Goal: Task Accomplishment & Management: Manage account settings

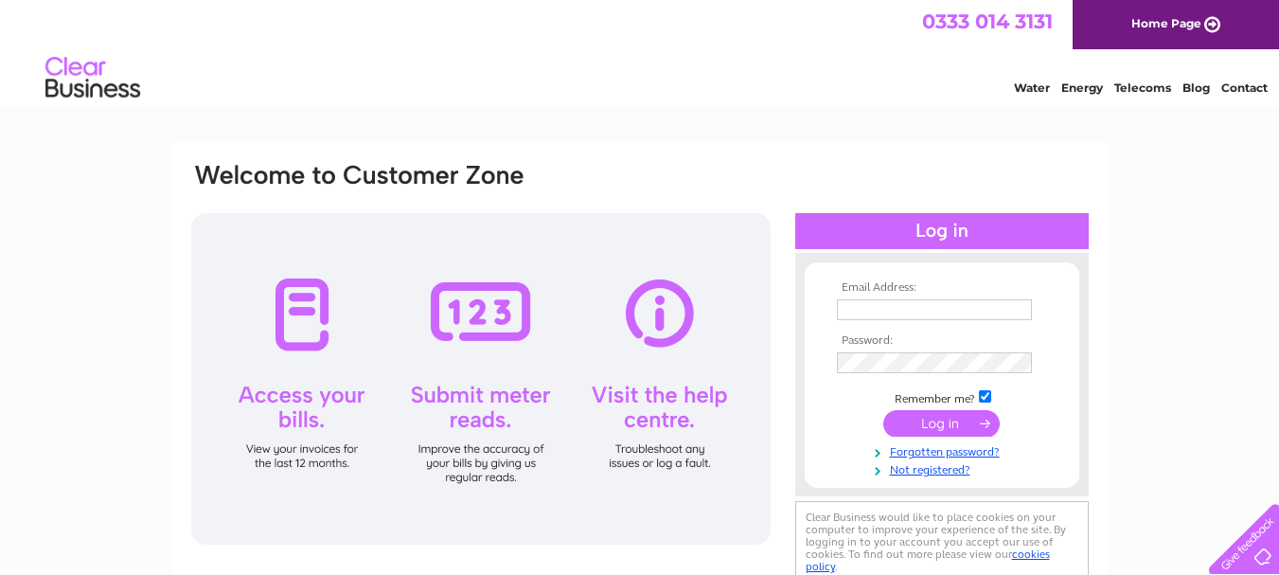
type input "[EMAIL_ADDRESS][DOMAIN_NAME]"
click at [940, 424] on input "submit" at bounding box center [941, 423] width 116 height 27
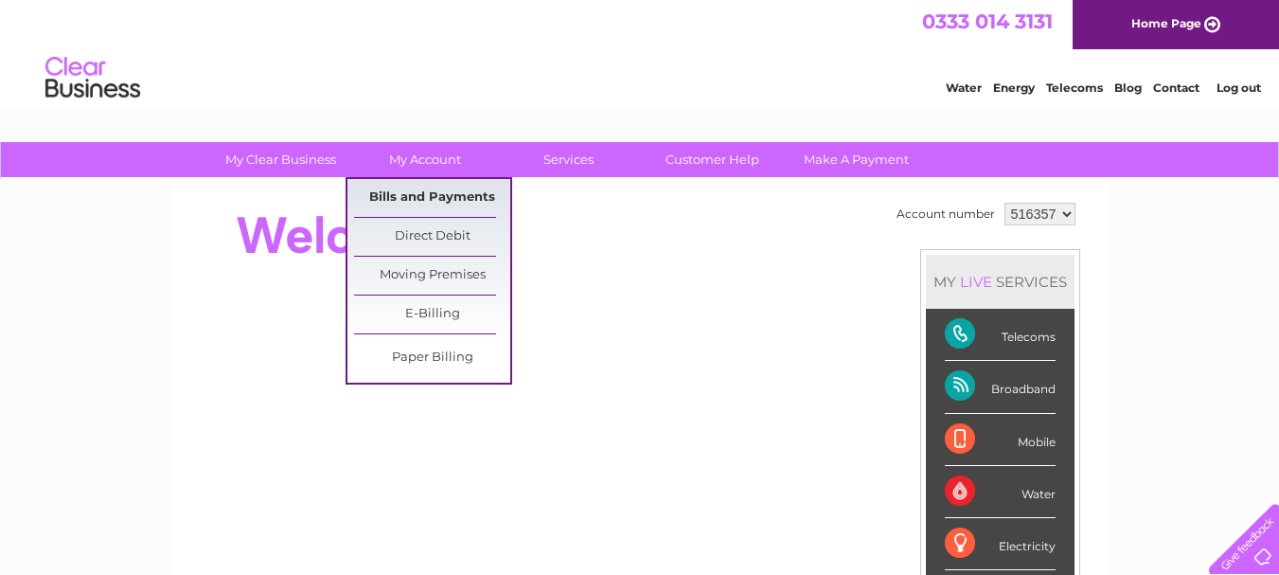
click at [421, 190] on link "Bills and Payments" at bounding box center [432, 198] width 156 height 38
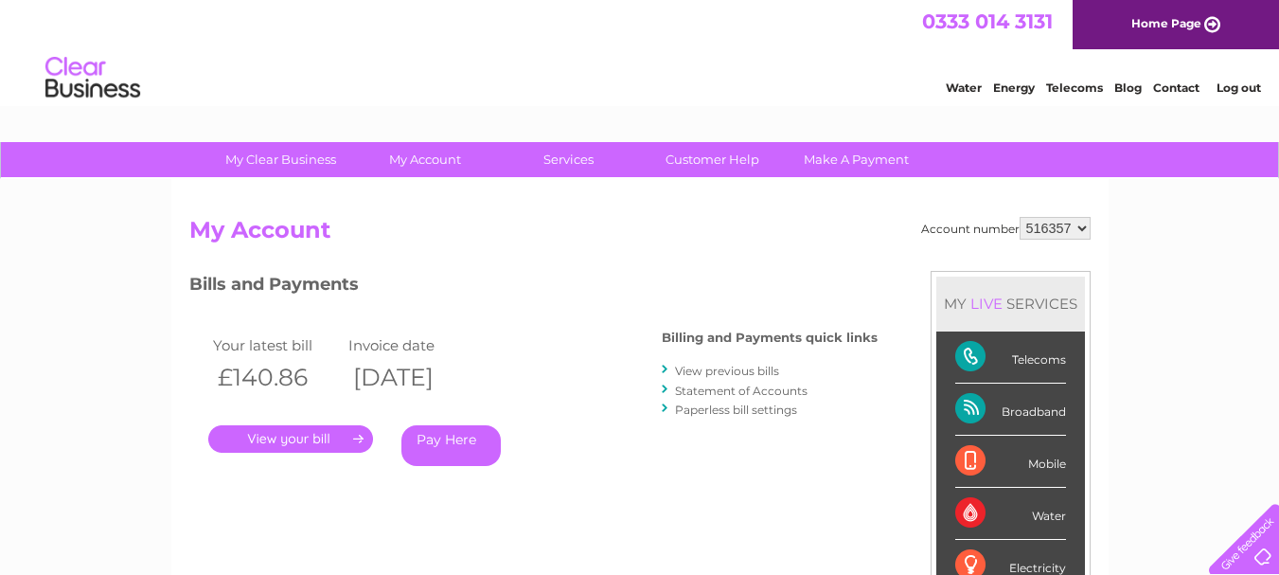
click at [312, 451] on link "." at bounding box center [290, 438] width 165 height 27
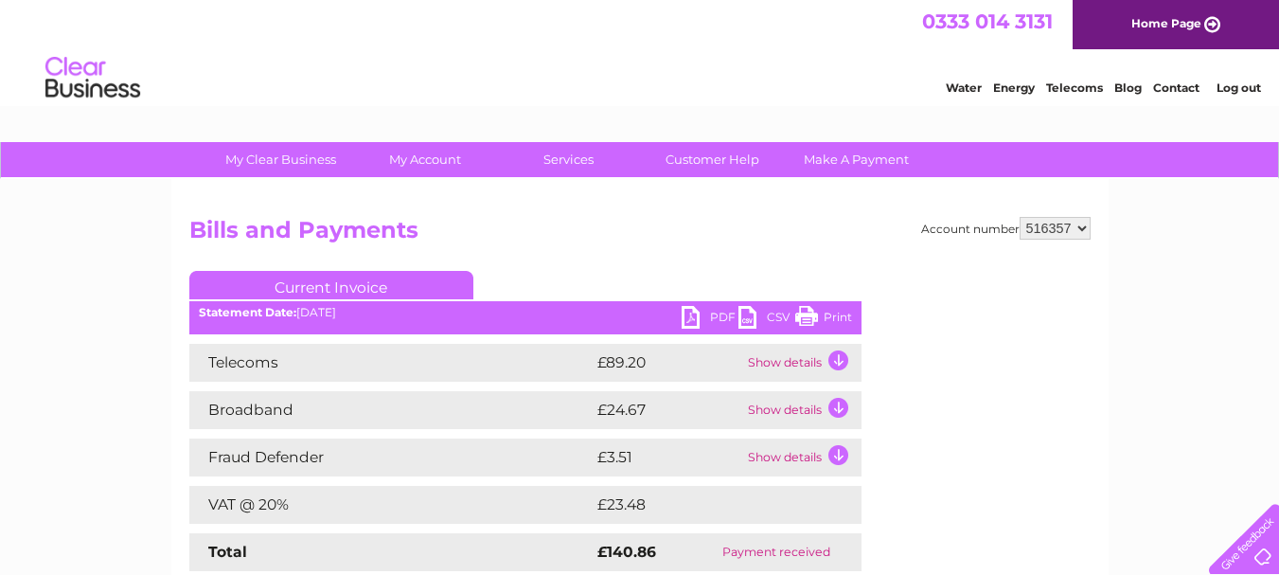
click at [718, 317] on link "PDF" at bounding box center [710, 319] width 57 height 27
